Goal: Information Seeking & Learning: Learn about a topic

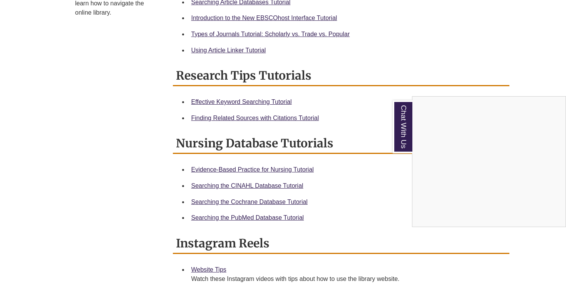
scroll to position [379, 0]
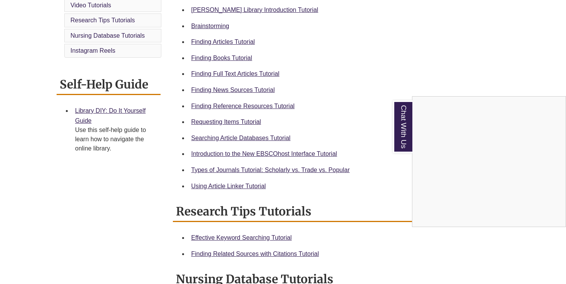
scroll to position [243, 0]
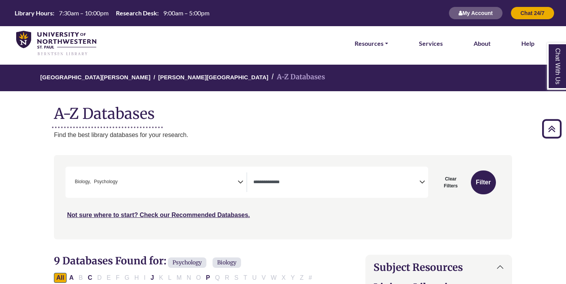
select select "*****"
select select "Database Types Filter"
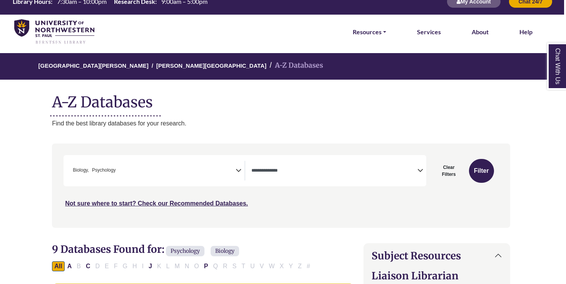
scroll to position [14, 2]
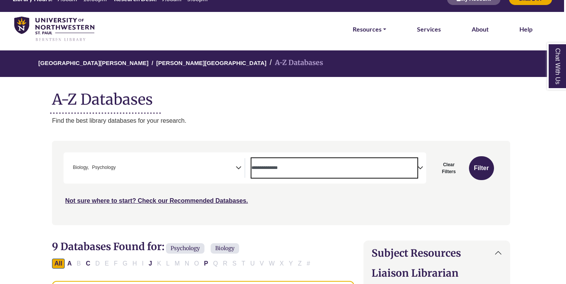
click at [267, 164] on span "Search filters" at bounding box center [335, 167] width 166 height 7
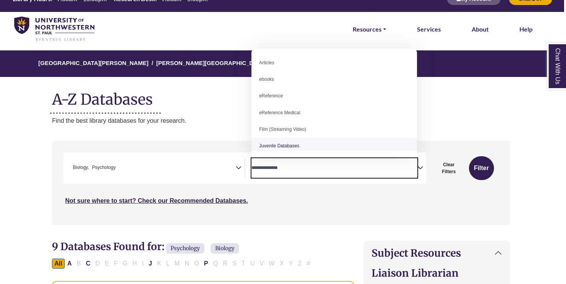
click at [210, 165] on span "× Biology × Psychology" at bounding box center [153, 168] width 166 height 20
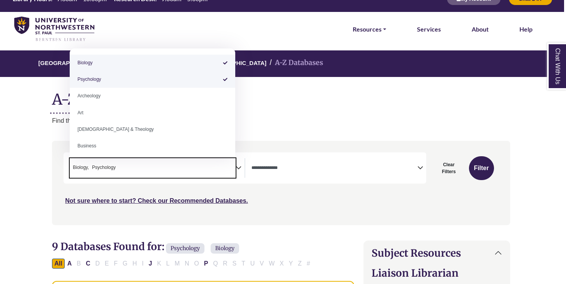
click at [210, 165] on span "× Biology × Psychology" at bounding box center [153, 168] width 166 height 20
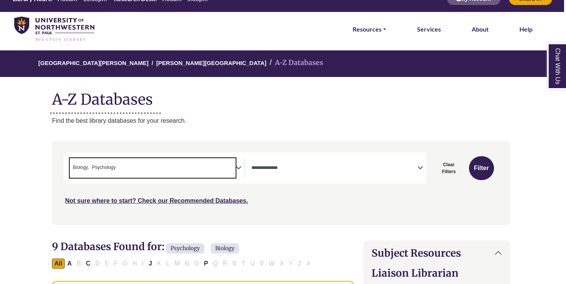
click at [210, 165] on span "× Biology × Psychology" at bounding box center [153, 168] width 166 height 20
click at [178, 172] on span "× Psychology" at bounding box center [153, 168] width 166 height 20
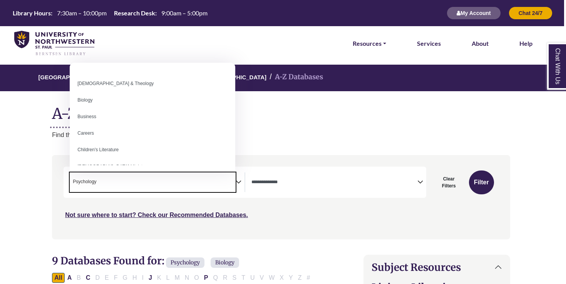
scroll to position [46, 0]
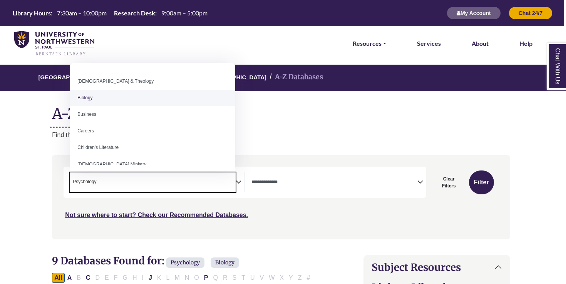
select select "*****"
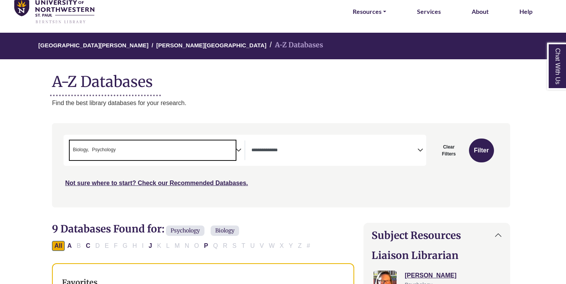
scroll to position [33, 2]
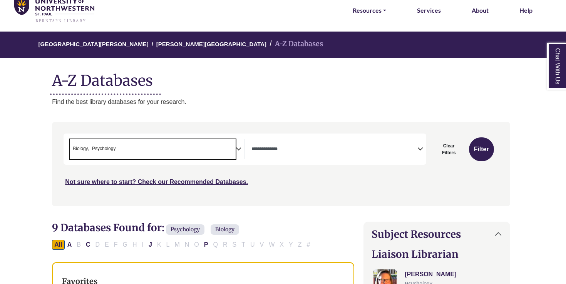
click at [153, 150] on span "× Biology × Psychology" at bounding box center [153, 149] width 166 height 20
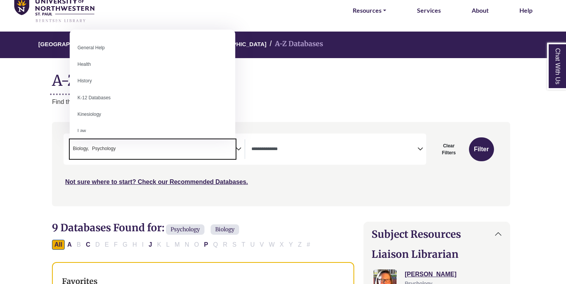
scroll to position [346, 0]
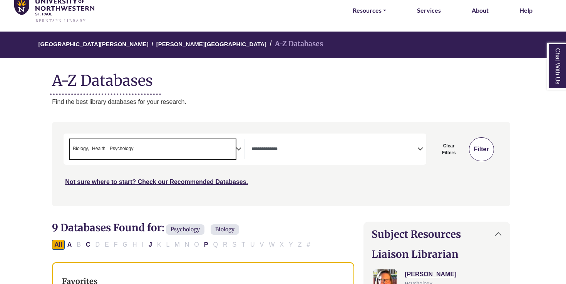
click at [475, 152] on button "Filter" at bounding box center [481, 150] width 25 height 24
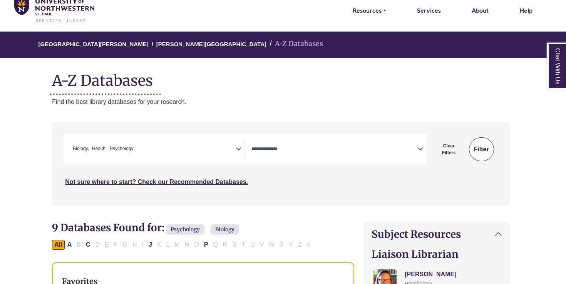
select select "Database Types Filter"
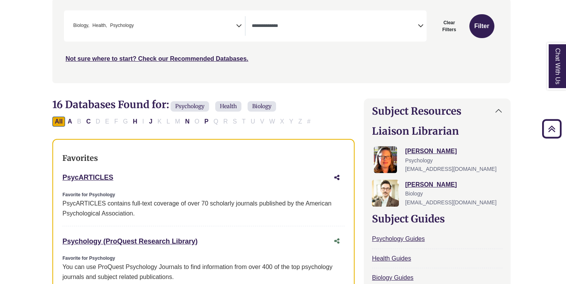
scroll to position [158, 2]
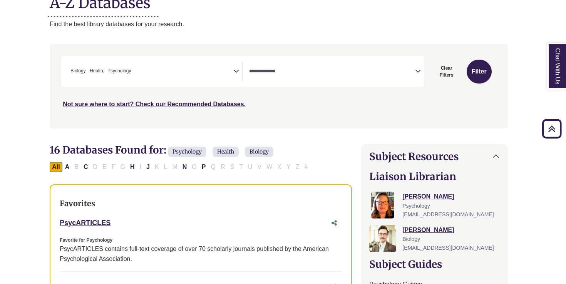
scroll to position [128, 4]
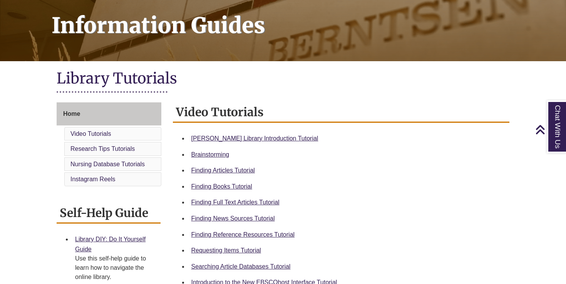
scroll to position [114, 0]
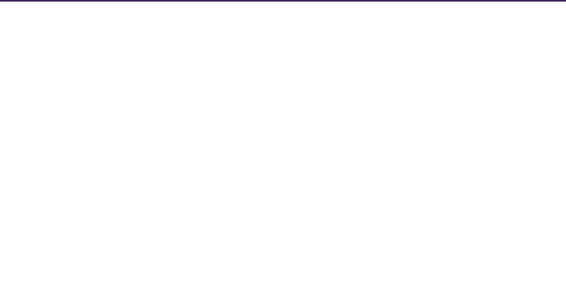
select select "Database Subject Filter"
select select "Database Types Filter"
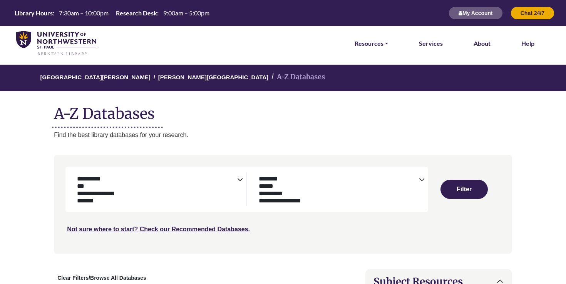
select select "Database Subject Filter"
select select "Database Types Filter"
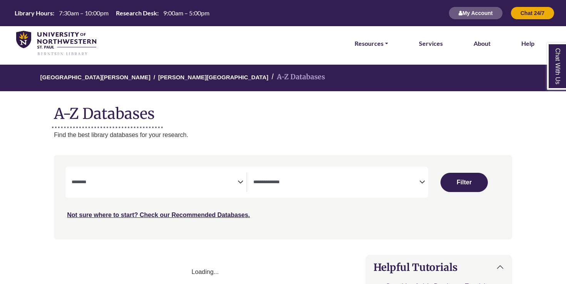
select select "Database Subject Filter"
select select "Database Types Filter"
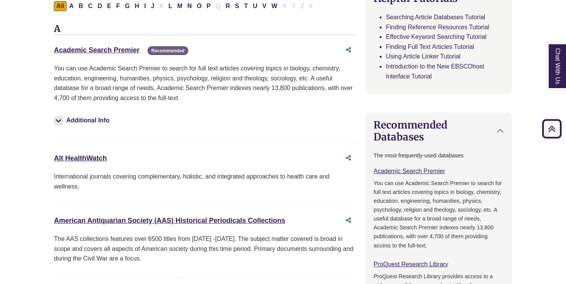
scroll to position [266, 0]
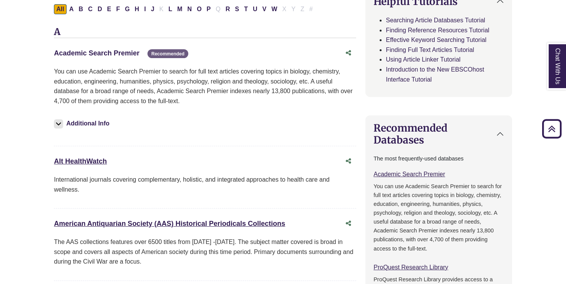
click at [91, 49] on link "Academic Search Premier This link opens in a new window" at bounding box center [97, 53] width 86 height 8
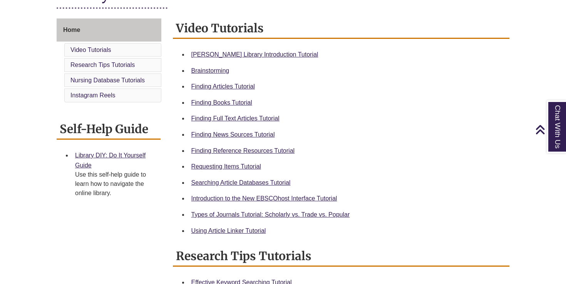
scroll to position [197, 0]
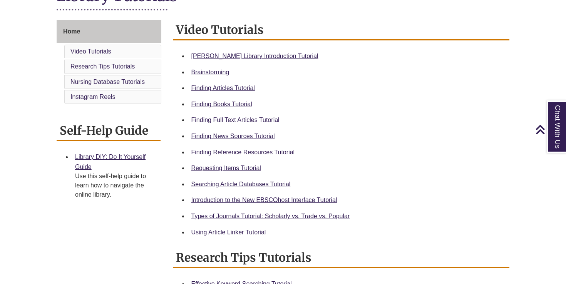
click at [263, 118] on link "Finding Full Text Articles Tutorial" at bounding box center [236, 120] width 88 height 7
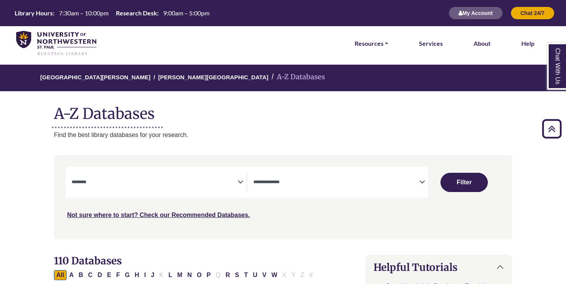
select select "Database Subject Filter"
select select "Database Types Filter"
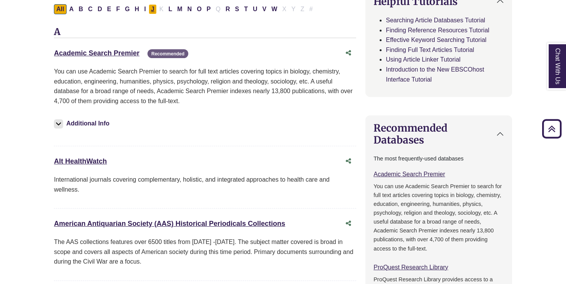
scroll to position [266, 0]
